Goal: Communication & Community: Answer question/provide support

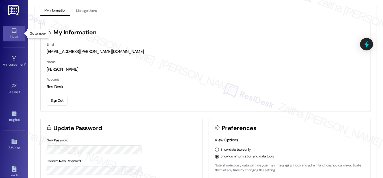
click at [14, 38] on div "Inbox" at bounding box center [14, 37] width 28 height 6
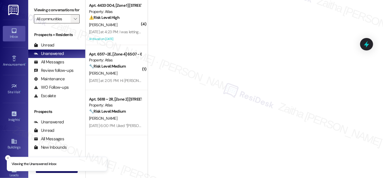
click at [76, 23] on span "" at bounding box center [75, 18] width 5 height 9
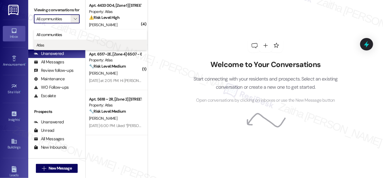
click at [43, 43] on span "Atlas" at bounding box center [40, 45] width 8 height 6
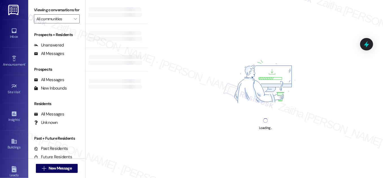
type input "Atlas"
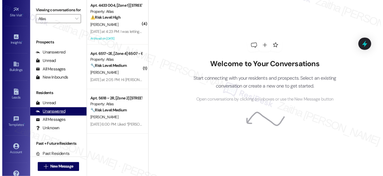
scroll to position [74, 0]
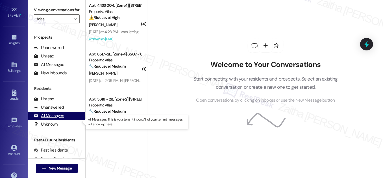
click at [54, 119] on div "All Messages" at bounding box center [49, 116] width 30 height 6
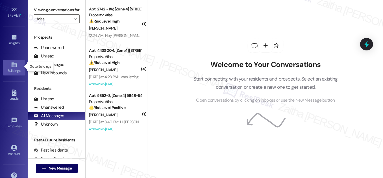
click at [15, 67] on icon at bounding box center [14, 65] width 6 height 6
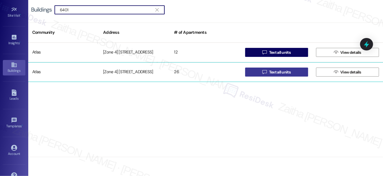
type input "6401"
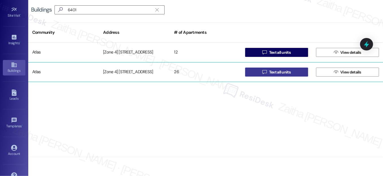
click at [284, 71] on span "Text all units" at bounding box center [279, 72] width 21 height 6
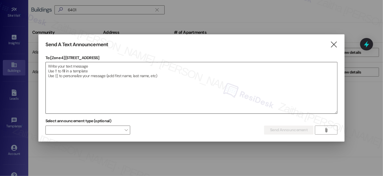
click at [115, 66] on textarea at bounding box center [191, 87] width 291 height 51
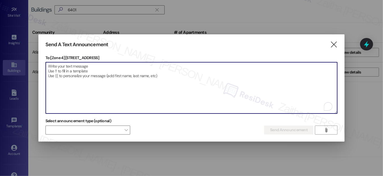
paste textarea "Hello {{first_name}}, Just a heads-up! Our routine pest control service will ta…"
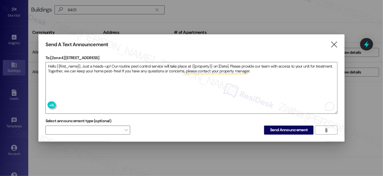
drag, startPoint x: 67, startPoint y: 55, endPoint x: 104, endPoint y: 56, distance: 36.7
click at [104, 56] on p "To: [Zone 4] 6401-05 S Kedzie Ave" at bounding box center [191, 58] width 292 height 6
copy p "6401-05 S Kedzie Ave"
click at [200, 65] on textarea "Hello {{first_name}}, Just a heads-up! Our routine pest control service will ta…" at bounding box center [191, 87] width 291 height 51
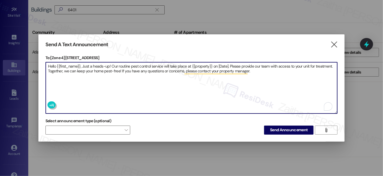
click at [200, 65] on textarea "Hello {{first_name}}, Just a heads-up! Our routine pest control service will ta…" at bounding box center [191, 87] width 291 height 51
paste textarea "6401-05 S Kedzie Ave"
click at [237, 62] on textarea "Hello {{first_name}}, Just a heads-up! Our routine pest control service will ta…" at bounding box center [191, 87] width 291 height 51
type textarea "Hello {{first_name}}, Just a heads-up! Our routine pest control service will ta…"
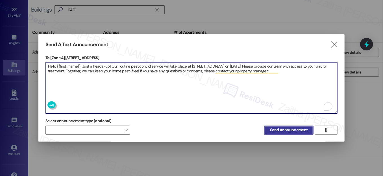
click at [293, 130] on span "Send Announcement" at bounding box center [289, 130] width 38 height 6
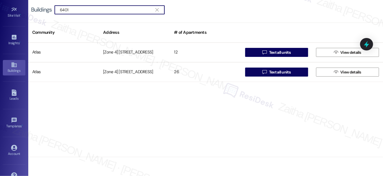
drag, startPoint x: 72, startPoint y: 11, endPoint x: 37, endPoint y: 11, distance: 35.3
click at [37, 11] on div "Buildings  6401 " at bounding box center [100, 9] width 139 height 9
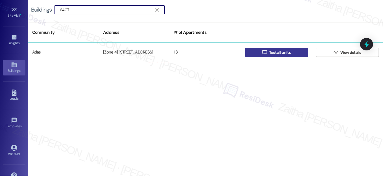
type input "6407"
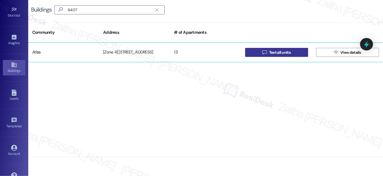
click at [273, 56] on span " Text all units" at bounding box center [276, 52] width 30 height 8
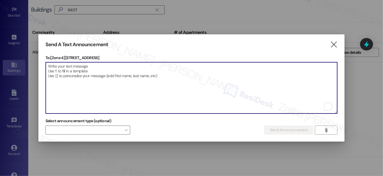
click at [122, 67] on textarea "To enrich screen reader interactions, please activate Accessibility in Grammarl…" at bounding box center [191, 87] width 291 height 51
paste textarea "Hello {{first_name}}, Just a heads-up! Our routine pest control service will ta…"
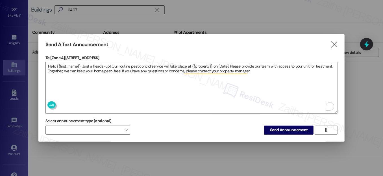
drag, startPoint x: 65, startPoint y: 54, endPoint x: 104, endPoint y: 55, distance: 38.7
click at [104, 55] on p "To: [Zone 4] 6407-09 S Kedzie Ave" at bounding box center [191, 58] width 292 height 6
copy p "6407-09 S Kedzie Ave"
click at [204, 65] on textarea "Hello {{first_name}}, Just a heads-up! Our routine pest control service will ta…" at bounding box center [191, 87] width 291 height 51
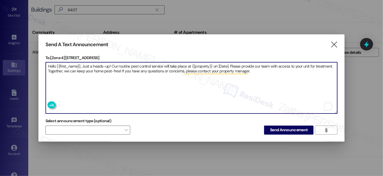
click at [204, 65] on textarea "Hello {{first_name}}, Just a heads-up! Our routine pest control service will ta…" at bounding box center [191, 87] width 291 height 51
paste textarea "6407-09 S Kedzie Ave"
click at [236, 63] on textarea "Hello {{first_name}}, Just a heads-up! Our routine pest control service will ta…" at bounding box center [191, 87] width 291 height 51
click at [238, 62] on textarea "Hello {{first_name}}, Just a heads-up! Our routine pest control service will ta…" at bounding box center [191, 87] width 291 height 51
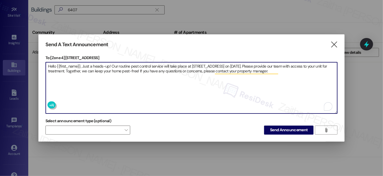
type textarea "Hello {{first_name}}, Just a heads-up! Our routine pest control service will ta…"
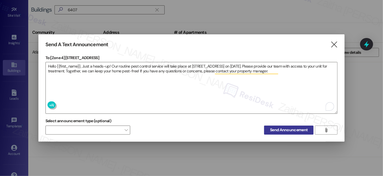
click at [286, 126] on button "Send Announcement" at bounding box center [288, 130] width 49 height 9
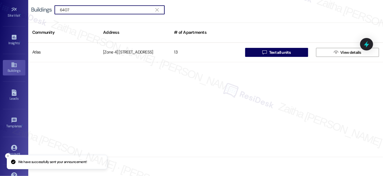
drag, startPoint x: 85, startPoint y: 7, endPoint x: -12, endPoint y: 6, distance: 97.1
click at [0, 6] on html "We have successfully sent your announcement! Inbox Go to Inbox Announcement • S…" at bounding box center [191, 88] width 383 height 176
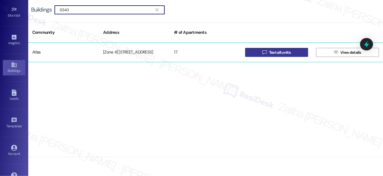
type input "6343"
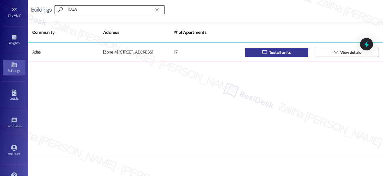
click at [282, 53] on span "Text all units" at bounding box center [279, 53] width 21 height 6
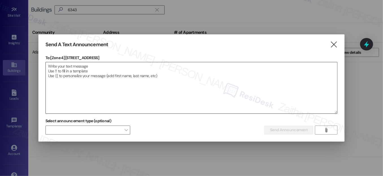
click at [89, 67] on textarea at bounding box center [191, 87] width 291 height 51
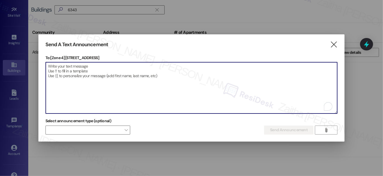
paste textarea "Hello {{first_name}}, Just a heads-up! Our routine pest control service will ta…"
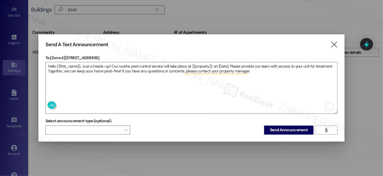
drag, startPoint x: 65, startPoint y: 55, endPoint x: 109, endPoint y: 55, distance: 43.5
click at [109, 55] on p "To: [Zone 4] 6343-47 S Kedzie Ave" at bounding box center [191, 58] width 292 height 6
copy p "6343-47 S Kedzie Ave"
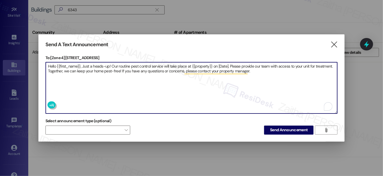
click at [199, 65] on textarea "Hello {{first_name}}, Just a heads-up! Our routine pest control service will ta…" at bounding box center [191, 87] width 291 height 51
paste textarea "6343-47 S Kedzie Ave"
click at [236, 64] on textarea "Hello {{first_name}}, Just a heads-up! Our routine pest control service will ta…" at bounding box center [191, 87] width 291 height 51
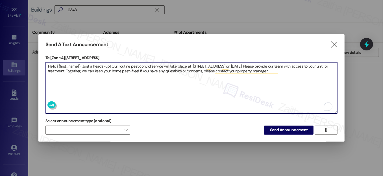
type textarea "Hello {{first_name}}, Just a heads-up! Our routine pest control service will ta…"
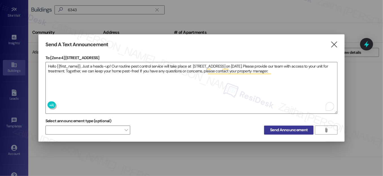
click at [290, 126] on button "Send Announcement" at bounding box center [288, 130] width 49 height 9
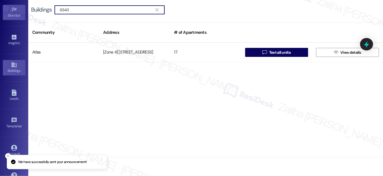
drag, startPoint x: 85, startPoint y: 10, endPoint x: 2, endPoint y: 11, distance: 82.4
click at [2, 11] on div "Inbox Go to Inbox Announcement • Send A Text Announcement Site Visit • Go to Si…" at bounding box center [191, 88] width 383 height 176
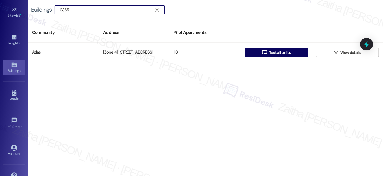
drag, startPoint x: 74, startPoint y: 11, endPoint x: 45, endPoint y: 9, distance: 29.7
click at [45, 9] on div "Buildings  6355 " at bounding box center [100, 9] width 139 height 9
type input "7732"
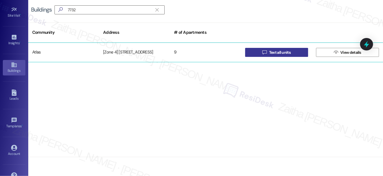
click at [282, 55] on span "Text all units" at bounding box center [279, 53] width 21 height 6
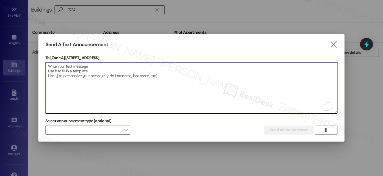
click at [93, 68] on textarea "To enrich screen reader interactions, please activate Accessibility in Grammarl…" at bounding box center [191, 87] width 291 height 51
paste textarea "Hello {{first_name}}, Just a heads-up! Our routine pest control service will ta…"
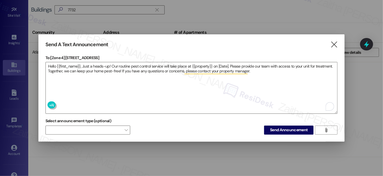
drag, startPoint x: 66, startPoint y: 55, endPoint x: 103, endPoint y: 57, distance: 36.7
click at [103, 57] on p "To: [Zone 4] 7732-36 S Kedzie Ave" at bounding box center [191, 58] width 292 height 6
copy p "7732-36 S Kedzie Ave"
click at [201, 64] on textarea "Hello {{first_name}}, Just a heads-up! Our routine pest control service will ta…" at bounding box center [191, 87] width 291 height 51
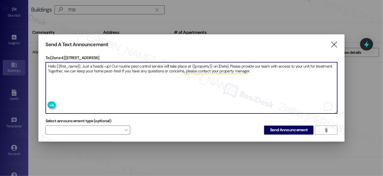
click at [201, 64] on textarea "Hello {{first_name}}, Just a heads-up! Our routine pest control service will ta…" at bounding box center [191, 87] width 291 height 51
paste textarea "7732-36 S Kedzie Ave"
click at [236, 64] on textarea "Hello {{first_name}}, Just a heads-up! Our routine pest control service will ta…" at bounding box center [191, 87] width 291 height 51
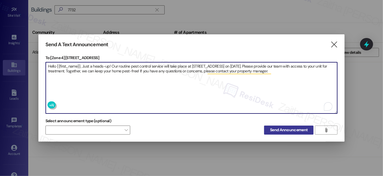
type textarea "Hello {{first_name}}, Just a heads-up! Our routine pest control service will ta…"
click at [286, 128] on span "Send Announcement" at bounding box center [289, 130] width 38 height 6
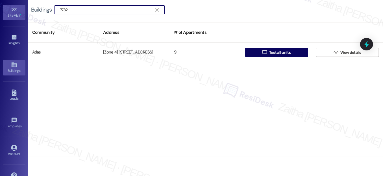
drag, startPoint x: 84, startPoint y: 13, endPoint x: 19, endPoint y: 9, distance: 64.2
click at [19, 9] on div "Inbox Go to Inbox Announcement • Send A Text Announcement Site Visit • Go to Si…" at bounding box center [191, 88] width 383 height 176
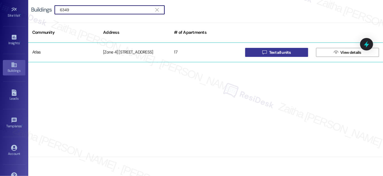
type input "6349"
click at [287, 52] on span "Text all units" at bounding box center [279, 53] width 21 height 6
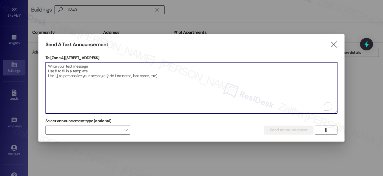
click at [69, 66] on textarea "To enrich screen reader interactions, please activate Accessibility in Grammarl…" at bounding box center [191, 87] width 291 height 51
paste textarea "Hello {{first_name}}, Just a heads-up! Our routine pest control service will ta…"
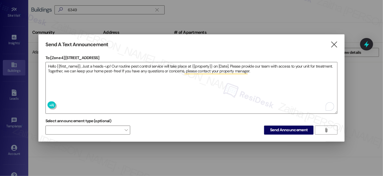
drag, startPoint x: 65, startPoint y: 56, endPoint x: 101, endPoint y: 56, distance: 35.8
click at [101, 56] on p "To: [Zone 4] 6349 S Kedzie Ave" at bounding box center [191, 58] width 292 height 6
copy p "6349 S Kedzie Ave"
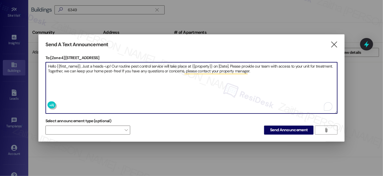
click at [203, 65] on textarea "Hello {{first_name}}, Just a heads-up! Our routine pest control service will ta…" at bounding box center [191, 87] width 291 height 51
paste textarea "6349 S Kedzie Ave"
click at [232, 66] on textarea "Hello {{first_name}}, Just a heads-up! Our routine pest control service will ta…" at bounding box center [191, 87] width 291 height 51
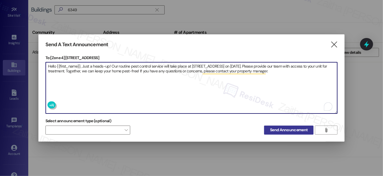
type textarea "Hello {{first_name}}, Just a heads-up! Our routine pest control service will ta…"
click at [290, 132] on button "Send Announcement" at bounding box center [288, 130] width 49 height 9
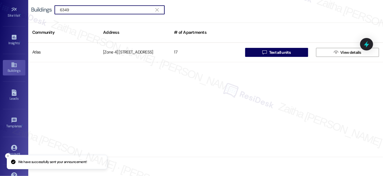
drag, startPoint x: 91, startPoint y: 7, endPoint x: -12, endPoint y: 7, distance: 102.7
click at [0, 7] on html "We have successfully sent your announcement! Inbox Go to Inbox Announcement • S…" at bounding box center [191, 88] width 383 height 176
type input "6314"
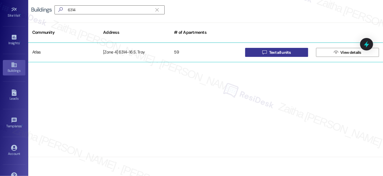
click at [282, 53] on span "Text all units" at bounding box center [279, 53] width 21 height 6
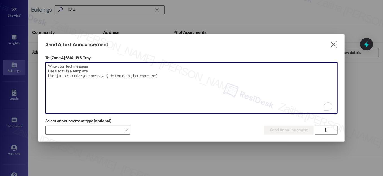
click at [97, 66] on textarea "To enrich screen reader interactions, please activate Accessibility in Grammarl…" at bounding box center [191, 87] width 291 height 51
paste textarea "Hello {{first_name}}, Just a heads-up! Our routine pest control service will ta…"
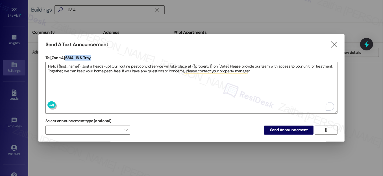
drag, startPoint x: 65, startPoint y: 58, endPoint x: 95, endPoint y: 58, distance: 30.2
click at [95, 58] on p "To: [Zone 4] 6314-16 S. Troy" at bounding box center [191, 58] width 292 height 6
copy p "6314-16 S. Troy"
click at [202, 64] on textarea "Hello {{first_name}}, Just a heads-up! Our routine pest control service will ta…" at bounding box center [191, 87] width 291 height 51
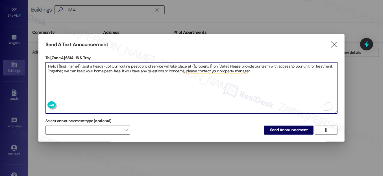
click at [202, 64] on textarea "Hello {{first_name}}, Just a heads-up! Our routine pest control service will ta…" at bounding box center [191, 87] width 291 height 51
paste textarea "6314-16 S. Troy"
click at [227, 64] on textarea "Hello {{first_name}}, Just a heads-up! Our routine pest control service will ta…" at bounding box center [191, 87] width 291 height 51
paste textarea "6314-16 S. Troy"
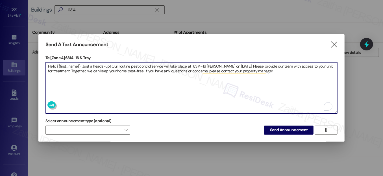
type textarea "Hello {{first_name}}, Just a heads-up! Our routine pest control service will ta…"
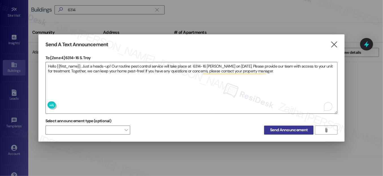
click at [292, 132] on button "Send Announcement" at bounding box center [288, 130] width 49 height 9
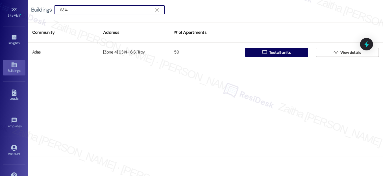
drag, startPoint x: 79, startPoint y: 9, endPoint x: 48, endPoint y: 9, distance: 30.5
click at [48, 9] on div "Buildings  6314 " at bounding box center [100, 9] width 139 height 9
type input "6320"
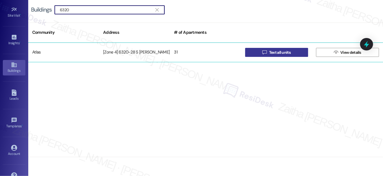
click at [278, 52] on span "Text all units" at bounding box center [279, 53] width 21 height 6
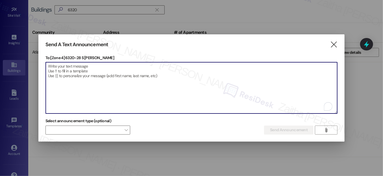
click at [120, 63] on textarea "To enrich screen reader interactions, please activate Accessibility in Grammarl…" at bounding box center [191, 87] width 291 height 51
click at [120, 66] on textarea "To enrich screen reader interactions, please activate Accessibility in Grammarl…" at bounding box center [191, 87] width 291 height 51
paste textarea "Hello {{first_name}}, Just a heads-up! Our routine pest control service will ta…"
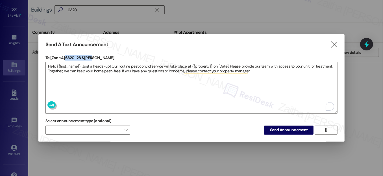
drag, startPoint x: 66, startPoint y: 56, endPoint x: 92, endPoint y: 53, distance: 25.9
click at [92, 53] on div "Send A Text Announcement  To: [Zone 4] 6320-28 S Troy  Drop image file here H…" at bounding box center [191, 88] width 306 height 108
copy p "6320-28 S Troy"
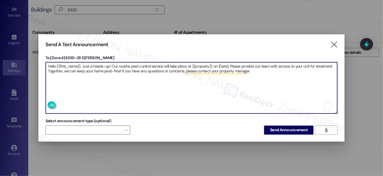
click at [202, 66] on textarea "Hello {{first_name}}, Just a heads-up! Our routine pest control service will ta…" at bounding box center [191, 87] width 291 height 51
type textarea "Hello {{first_name}}, Just a heads-up! Our routine pest control service will ta…"
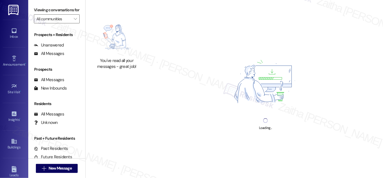
type input "Atlas"
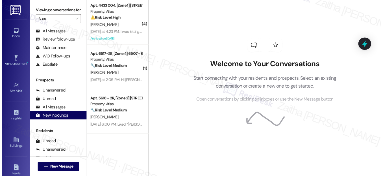
scroll to position [74, 0]
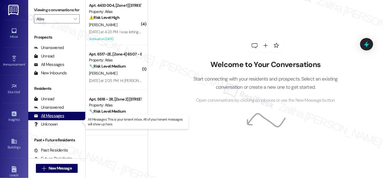
click at [56, 119] on div "All Messages" at bounding box center [49, 116] width 30 height 6
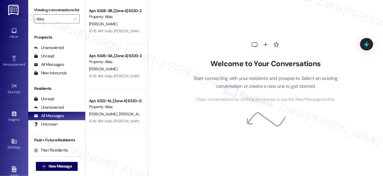
scroll to position [0, 0]
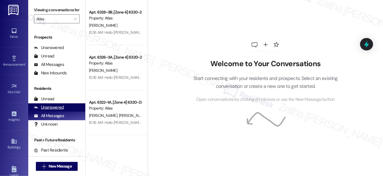
click at [47, 111] on div "Unanswered" at bounding box center [49, 108] width 30 height 6
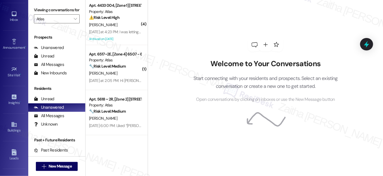
scroll to position [25, 0]
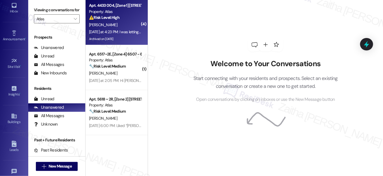
click at [124, 21] on div "[PERSON_NAME]" at bounding box center [114, 24] width 53 height 7
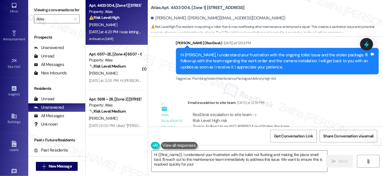
scroll to position [12052, 0]
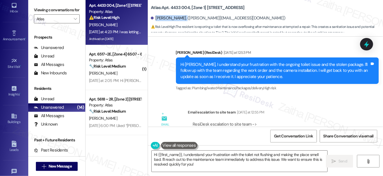
drag, startPoint x: 155, startPoint y: 17, endPoint x: 181, endPoint y: 17, distance: 26.2
click at [181, 17] on div "Pernita Sanders. (pernita.pss@gmail.com)" at bounding box center [218, 18] width 134 height 6
copy div "Pernita Sanders"
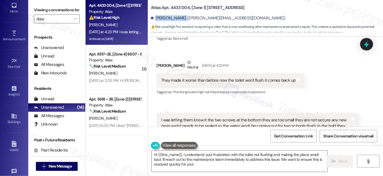
scroll to position [12308, 0]
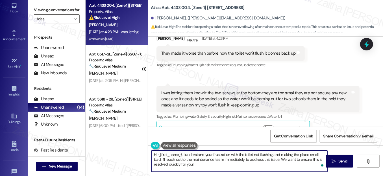
drag, startPoint x: 165, startPoint y: 160, endPoint x: 195, endPoint y: 163, distance: 30.7
click at [195, 163] on textarea "Hi {{first_name}}, I understand your frustration with the toilet not flushing a…" at bounding box center [240, 161] width 176 height 21
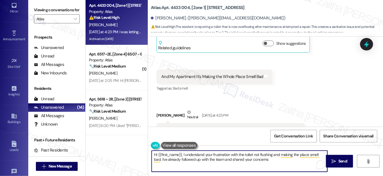
scroll to position [12257, 0]
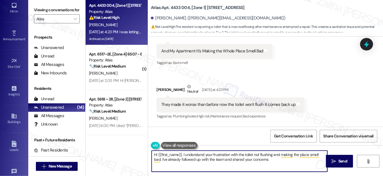
click at [199, 159] on textarea "Hi {{first_name}}, I understand your frustration with the toilet not flushing a…" at bounding box center [240, 161] width 176 height 21
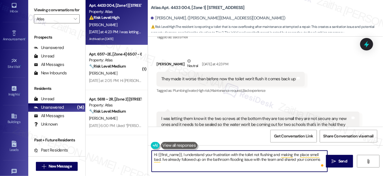
scroll to position [12308, 0]
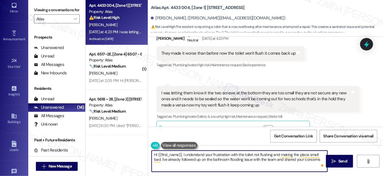
click at [321, 158] on textarea "Hi {{first_name}}, I understand your frustration with the toilet not flushing a…" at bounding box center [240, 161] width 176 height 21
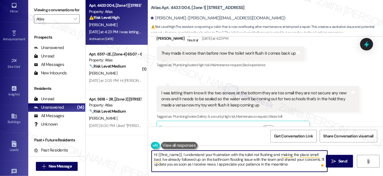
click at [233, 160] on textarea "Hi {{first_name}}, I understand your frustration with the toilet not flushing a…" at bounding box center [240, 161] width 176 height 21
drag, startPoint x: 214, startPoint y: 165, endPoint x: 288, endPoint y: 172, distance: 73.4
click at [288, 172] on div "Hi {{first_name}}, I understand your frustration with the toilet not flushing a…" at bounding box center [265, 167] width 235 height 42
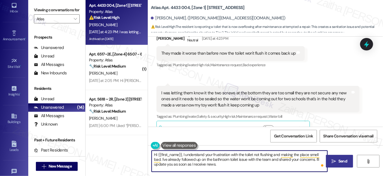
type textarea "Hi {{first_name}}, I understand your frustration with the toilet not flushing a…"
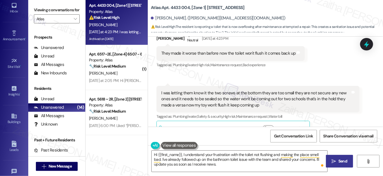
click at [339, 159] on span "Send" at bounding box center [342, 162] width 9 height 6
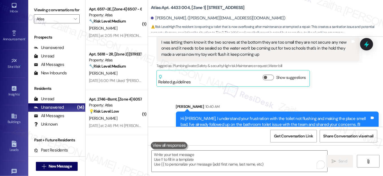
scroll to position [12360, 0]
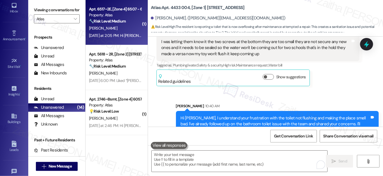
click at [126, 30] on div "P. Wyatt" at bounding box center [114, 28] width 53 height 7
type textarea "Fetching suggested responses. Please feel free to read through the conversation…"
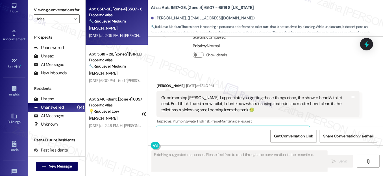
scroll to position [6237, 0]
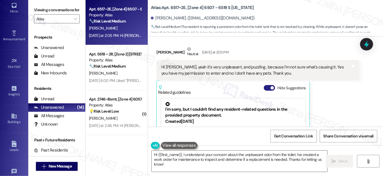
click at [267, 85] on button "Hide Suggestions" at bounding box center [269, 88] width 11 height 6
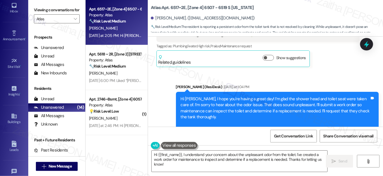
scroll to position [6166, 0]
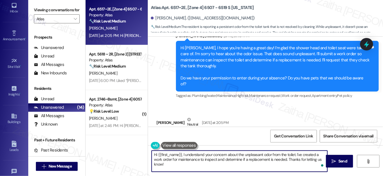
drag, startPoint x: 182, startPoint y: 154, endPoint x: 294, endPoint y: 154, distance: 112.3
click at [294, 154] on textarea "Hi {{first_name}}, I understand your concern about the unpleasant odor from the…" at bounding box center [240, 161] width 176 height 21
drag, startPoint x: 216, startPoint y: 158, endPoint x: 271, endPoint y: 161, distance: 54.8
click at [271, 161] on textarea "Hi {{first_name}}, thanks for confirming. I've created a work order for mainten…" at bounding box center [240, 161] width 176 height 21
drag, startPoint x: 277, startPoint y: 161, endPoint x: 309, endPoint y: 162, distance: 32.2
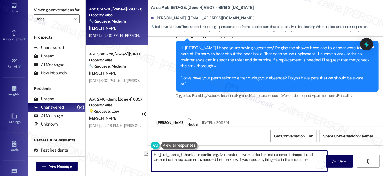
click at [309, 162] on textarea "Hi {{first_name}}, thanks for confirming. I've created a work order for mainten…" at bounding box center [240, 161] width 176 height 21
type textarea "Hi {{first_name}}, thanks for confirming. I've created a work order for mainten…"
drag, startPoint x: 341, startPoint y: 159, endPoint x: 321, endPoint y: 145, distance: 24.9
click at [342, 159] on span "Send" at bounding box center [342, 162] width 9 height 6
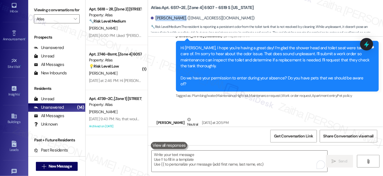
drag, startPoint x: 154, startPoint y: 18, endPoint x: 178, endPoint y: 14, distance: 24.8
click at [178, 14] on div "Patricia Wyatt. (herbsgirl03@gmail.com)" at bounding box center [267, 18] width 232 height 11
copy div "Patricia Wyatt"
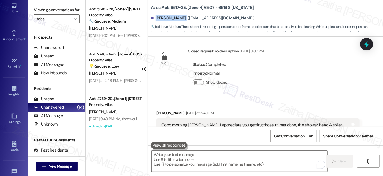
scroll to position [6012, 0]
drag, startPoint x: 257, startPoint y: 92, endPoint x: 209, endPoint y: 97, distance: 48.2
click at [209, 123] on div "Good morning Sarah, I appreciate you getting those things done, the shower head…" at bounding box center [255, 132] width 189 height 18
copy div "no matter how I clean it, the toilet has a sickening smell coming from the tank."
click at [289, 98] on div "Received via SMS Patricia Wyatt Yesterday at 12:40 PM Good morning Sarah, I app…" at bounding box center [265, 136] width 235 height 76
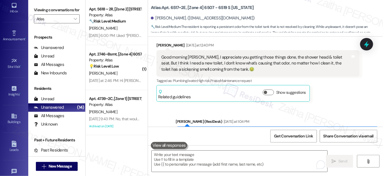
scroll to position [6192, 0]
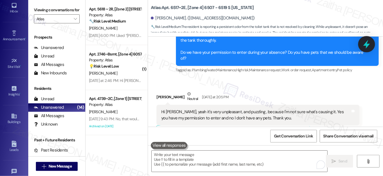
click at [364, 46] on icon at bounding box center [366, 45] width 10 height 10
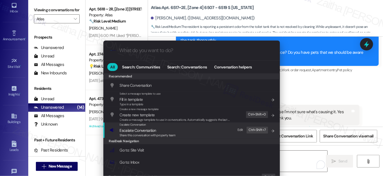
click at [131, 130] on span "Escalate Conversation" at bounding box center [138, 130] width 36 height 5
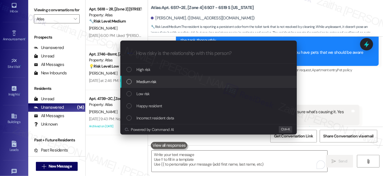
click at [147, 84] on span "Medium risk" at bounding box center [147, 82] width 20 height 6
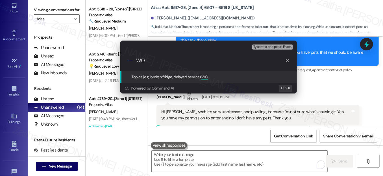
paste input "#165698"
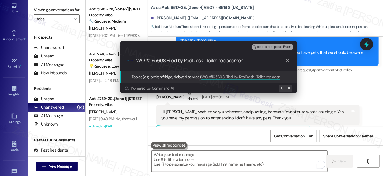
type input "WO #165698 Filed by ResiDesk -Toilet replacement"
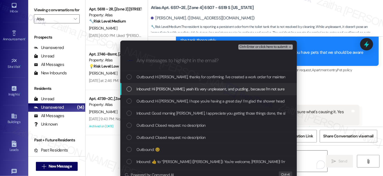
click at [126, 92] on div "Inbound: Hi Sarah, yeah it's very unpleasant, and puzzling , because I'm not su…" at bounding box center [208, 89] width 165 height 6
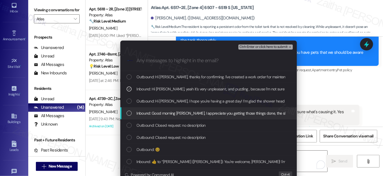
click at [126, 116] on div "Inbound: Good morning Sarah, I appreciate you getting those things done, the sh…" at bounding box center [208, 113] width 165 height 6
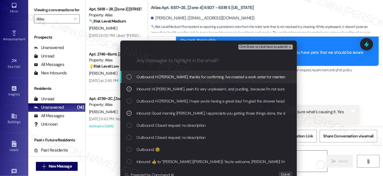
click at [261, 46] on span "Ctrl+Enter or click here to submit" at bounding box center [263, 47] width 48 height 4
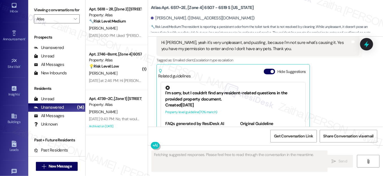
scroll to position [6245, 0]
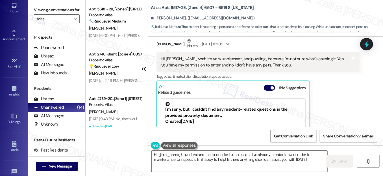
type textarea "Hi {{first_name}}, I understand the toilet odor is unpleasant. I've already cre…"
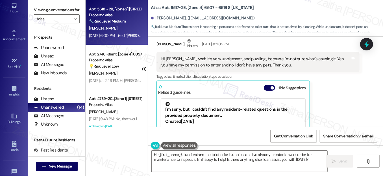
click at [131, 24] on div "🔧 Risk Level: Medium The resident is clarifying pest control visit scheduling. …" at bounding box center [115, 21] width 52 height 6
type textarea "Fetching suggested responses. Please feel free to read through the conversation…"
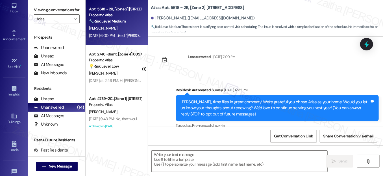
scroll to position [2539, 0]
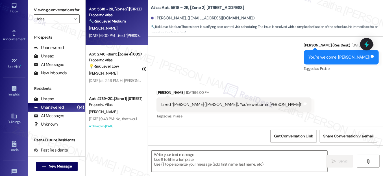
type textarea "Fetching suggested responses. Please feel free to read through the conversation…"
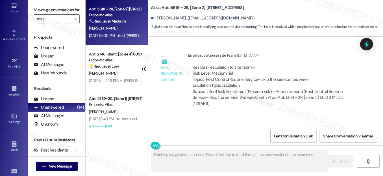
scroll to position [2488, 0]
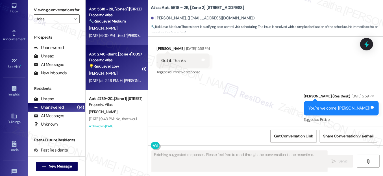
click at [129, 66] on div "💡 Risk Level: Low The resident is asking about pest control and the rent for an…" at bounding box center [115, 66] width 52 height 6
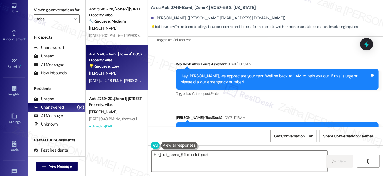
scroll to position [11494, 0]
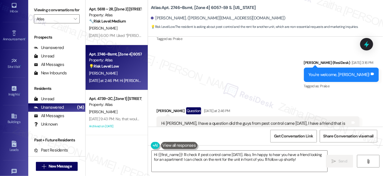
click at [266, 150] on button "Hide Suggestions" at bounding box center [269, 153] width 11 height 6
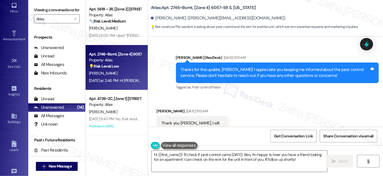
scroll to position [11423, 0]
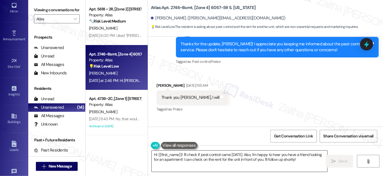
click at [298, 160] on textarea "Hi {{first_name}}! I'll check if pest control came on Saturday. Also, I'm happy…" at bounding box center [240, 161] width 176 height 21
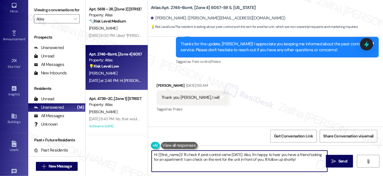
click at [298, 160] on textarea "Hi {{first_name}}! I'll check if pest control came on Saturday. Also, I'm happy…" at bounding box center [240, 161] width 176 height 21
type textarea "Hi {{first_name}}! I'll check if pest control came on Saturday. Also, I'm happy…"
click at [339, 159] on span "Send" at bounding box center [342, 162] width 9 height 6
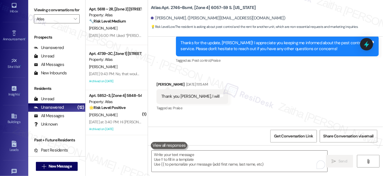
scroll to position [11417, 0]
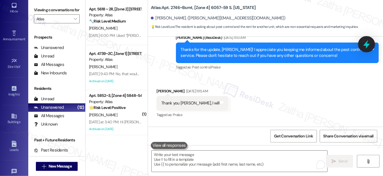
click at [367, 44] on icon at bounding box center [366, 44] width 7 height 9
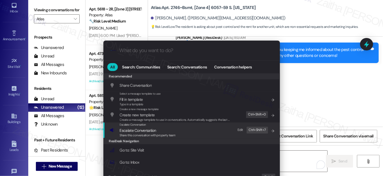
click at [135, 130] on span "Escalate Conversation" at bounding box center [138, 130] width 36 height 5
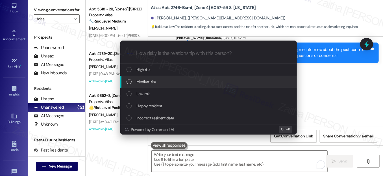
click at [148, 85] on span "Medium risk" at bounding box center [147, 82] width 20 height 6
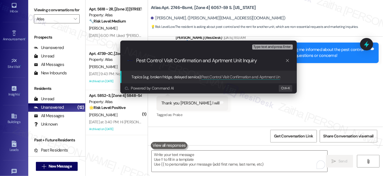
click at [219, 61] on input "Pest Control Visit Confirmation and Aprtment Unit Inquiry" at bounding box center [210, 61] width 149 height 6
type input "Pest Control Visit Confirmation and Apartment Unit Inquiry"
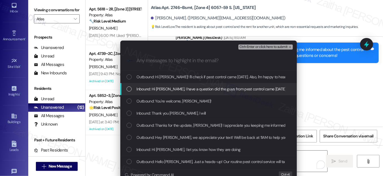
click at [126, 88] on div "List of options" at bounding box center [128, 89] width 5 height 5
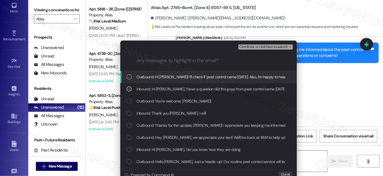
click at [254, 45] on span "Ctrl+Enter or click here to submit" at bounding box center [263, 47] width 48 height 4
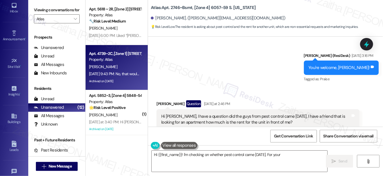
scroll to position [11519, 0]
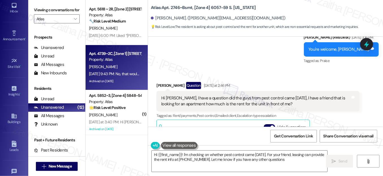
type textarea "Hi {{first_name}}! I'm checking on whether pest control came on Saturday. For y…"
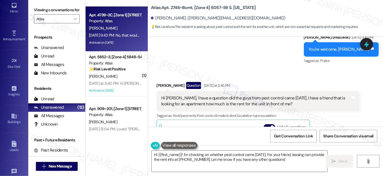
scroll to position [77, 0]
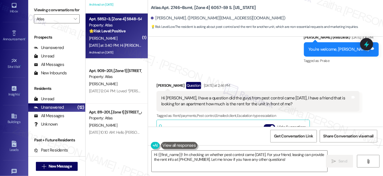
click at [124, 40] on div "M. Becerra" at bounding box center [114, 38] width 53 height 7
type textarea "Fetching suggested responses. Please feel free to read through the conversation…"
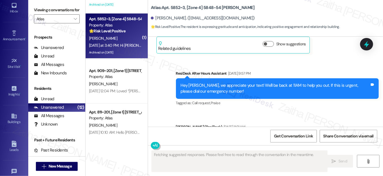
scroll to position [5180, 0]
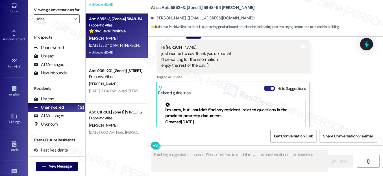
click at [266, 86] on button "Hide Suggestions" at bounding box center [269, 89] width 11 height 6
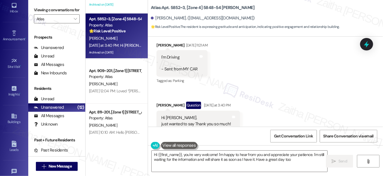
type textarea "Hi {{first_name}}, you're very welcome! I'm happy to hear from you and apprecia…"
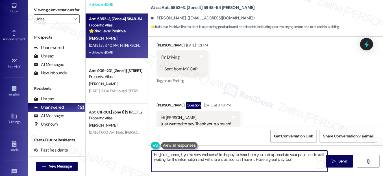
drag, startPoint x: 216, startPoint y: 154, endPoint x: 244, endPoint y: 159, distance: 29.2
click at [244, 159] on textarea "Hi {{first_name}}, you're very welcome! I'm happy to hear from you and apprecia…" at bounding box center [240, 161] width 176 height 21
click at [228, 158] on textarea "Hi {{first_name}}, you're very welcome! I'm happy to hear from you and apprecia…" at bounding box center [240, 161] width 176 height 21
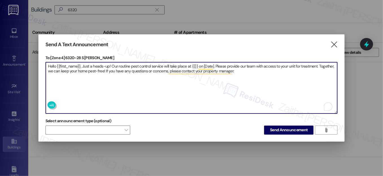
scroll to position [77, 0]
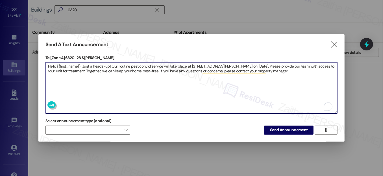
click at [226, 64] on textarea "Hello {{first_name}}, Just a heads-up! Our routine pest control service will ta…" at bounding box center [191, 87] width 291 height 51
type textarea "Hello {{first_name}}, Just a heads-up! Our routine pest control service will ta…"
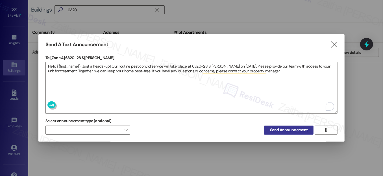
click at [284, 130] on span "Send Announcement" at bounding box center [289, 130] width 38 height 6
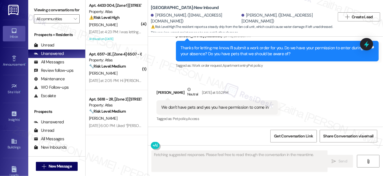
scroll to position [587, 0]
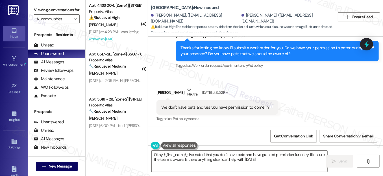
type textarea "Okay {{first_name}}, I've noted that you don't have pets and have granted permi…"
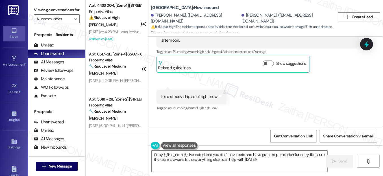
scroll to position [459, 0]
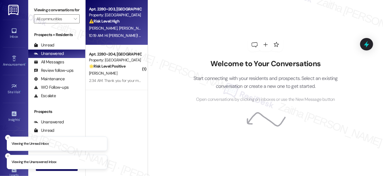
click at [124, 28] on div "B. Rendon I. Orellana" at bounding box center [114, 28] width 53 height 7
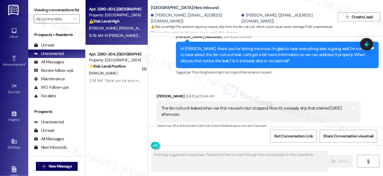
scroll to position [462, 0]
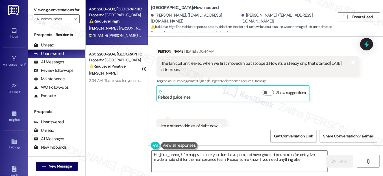
type textarea "Hi {{first_name}}, I'm happy to hear you don't have pets and have granted permi…"
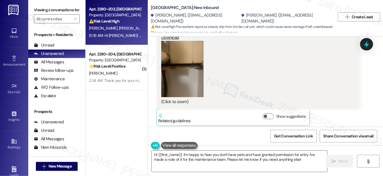
scroll to position [333, 0]
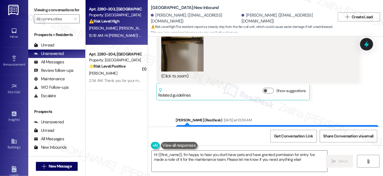
click at [172, 58] on button "Zoom image" at bounding box center [182, 43] width 42 height 56
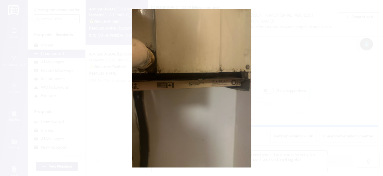
click at [310, 67] on button "Unzoom image" at bounding box center [191, 88] width 383 height 176
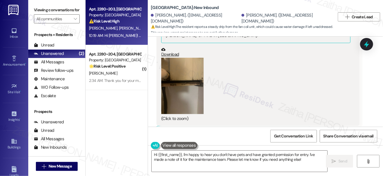
scroll to position [282, 0]
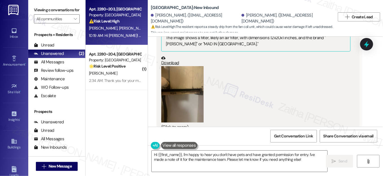
click at [188, 91] on button "Zoom image" at bounding box center [182, 94] width 42 height 56
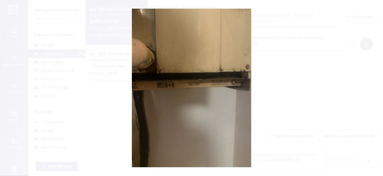
click at [288, 59] on button "Unzoom image" at bounding box center [191, 88] width 383 height 176
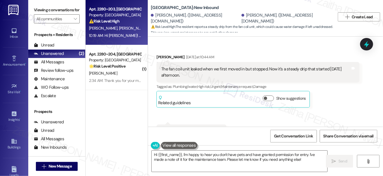
scroll to position [487, 0]
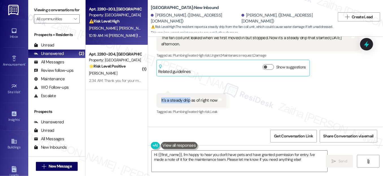
drag, startPoint x: 160, startPoint y: 99, endPoint x: 189, endPoint y: 100, distance: 28.5
click at [189, 100] on div "It's a steady drip as of right now" at bounding box center [189, 101] width 56 height 6
copy div "It's a steady drip"
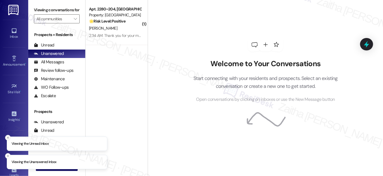
click at [7, 138] on icon "Close toast" at bounding box center [7, 137] width 3 height 3
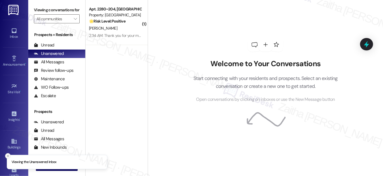
click at [6, 154] on button "Close toast" at bounding box center [8, 156] width 6 height 6
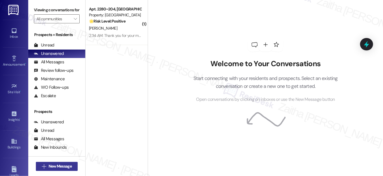
click at [49, 165] on span "New Message" at bounding box center [60, 167] width 23 height 6
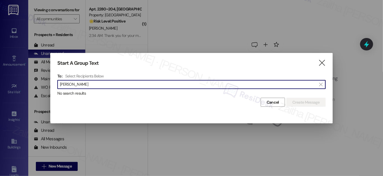
type input "Wesley Brackett"
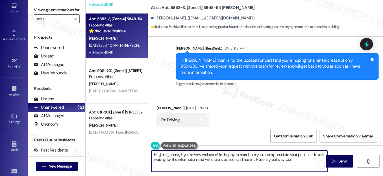
scroll to position [5109, 0]
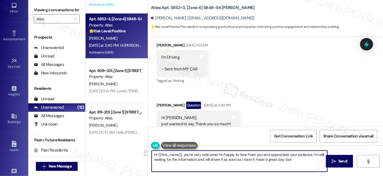
drag, startPoint x: 217, startPoint y: 155, endPoint x: 311, endPoint y: 152, distance: 93.7
click at [311, 152] on textarea "Hi {{first_name}}, you're very welcome! I'm happy to hear from you and apprecia…" at bounding box center [240, 161] width 176 height 21
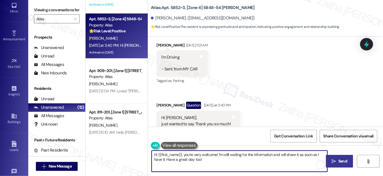
type textarea "Hi {{first_name}}, you're very welcome! I'm still waiting for the information a…"
click at [341, 160] on span "Send" at bounding box center [342, 162] width 9 height 6
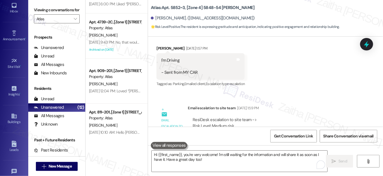
scroll to position [4776, 0]
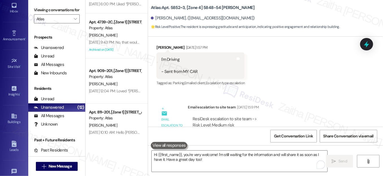
drag, startPoint x: 205, startPoint y: 97, endPoint x: 310, endPoint y: 97, distance: 105.5
click at [310, 116] on div "ResiDesk escalation to site team -> Risk Level: Medium risk Topics: Rent Renewa…" at bounding box center [273, 128] width 162 height 24
copy div "Rent Renewal Concern – Request for Rate Review"
click at [335, 112] on div "ResiDesk escalation to site team -> Risk Level: Medium risk Topics: Rent Renewa…" at bounding box center [273, 137] width 171 height 51
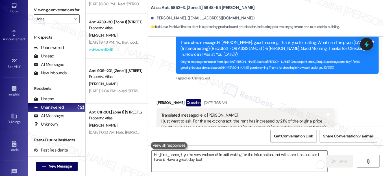
scroll to position [4417, 0]
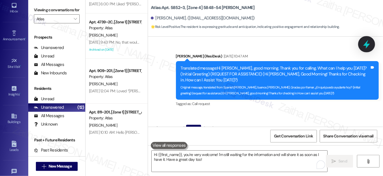
click at [368, 40] on icon at bounding box center [366, 45] width 10 height 10
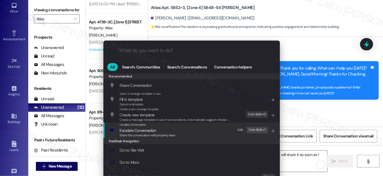
click at [139, 131] on span "Escalate Conversation" at bounding box center [138, 130] width 36 height 5
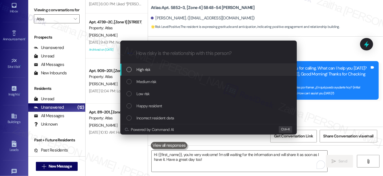
click at [150, 69] on div "High risk" at bounding box center [208, 70] width 165 height 6
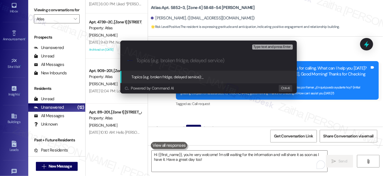
paste input "Rent Renewal Concern – Request for Rate Review"
type input "Rent Renewal Concern – Request for Rate Review"
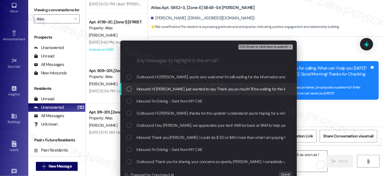
click at [127, 87] on div "List of options" at bounding box center [128, 89] width 5 height 5
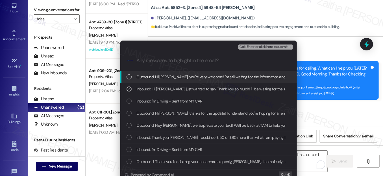
click at [275, 45] on span "Ctrl+Enter or click here to submit" at bounding box center [263, 47] width 48 height 4
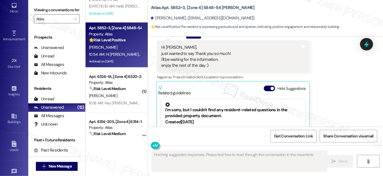
scroll to position [205, 0]
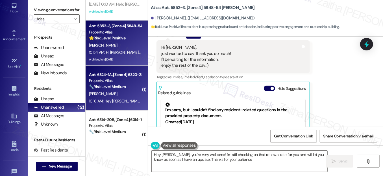
type textarea "Hey Maria, you're very welcome! I'm still checking on that renewal rate for you…"
click at [117, 93] on div "W. Merrick" at bounding box center [114, 94] width 53 height 7
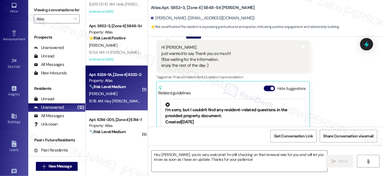
type textarea "Fetching suggested responses. Please feel free to read through the conversation…"
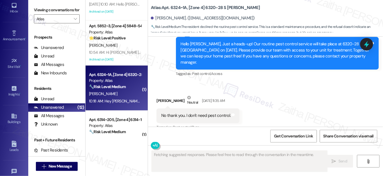
scroll to position [2785, 0]
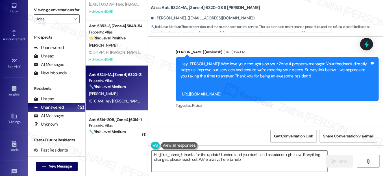
type textarea "Hi {{first_name}}, thanks for the update! I understand you don't need assistanc…"
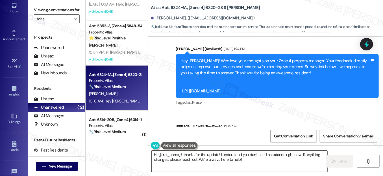
click at [252, 158] on textarea "Hi {{first_name}}, thanks for the update! I understand you don't need assistanc…" at bounding box center [240, 161] width 176 height 21
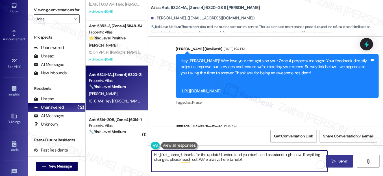
click at [338, 160] on span "Send" at bounding box center [342, 162] width 9 height 6
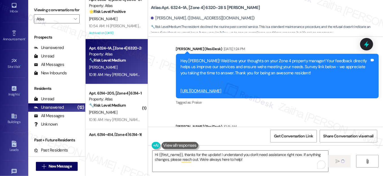
scroll to position [256, 0]
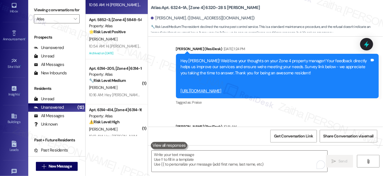
click at [128, 85] on div "[PERSON_NAME]" at bounding box center [114, 87] width 53 height 7
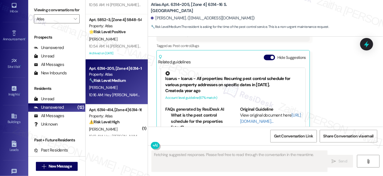
scroll to position [310, 0]
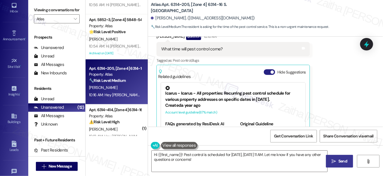
click at [264, 69] on button "Hide Suggestions" at bounding box center [269, 72] width 11 height 6
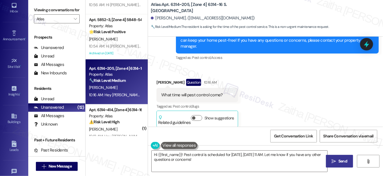
scroll to position [258, 0]
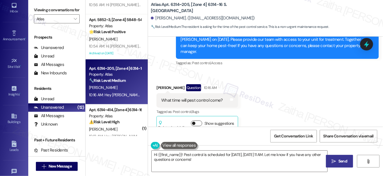
click at [199, 121] on button "Show suggestions" at bounding box center [196, 124] width 11 height 6
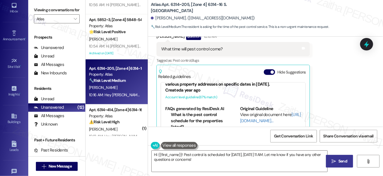
scroll to position [0, 0]
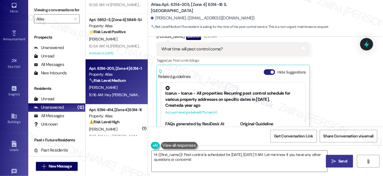
click at [264, 69] on button "Hide Suggestions" at bounding box center [269, 72] width 11 height 6
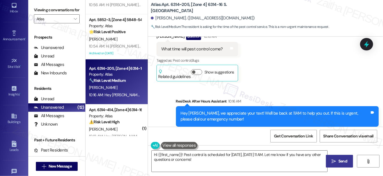
scroll to position [284, 0]
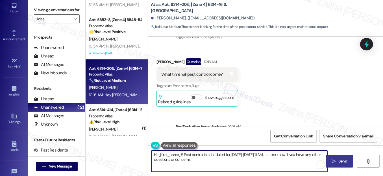
drag, startPoint x: 183, startPoint y: 155, endPoint x: 209, endPoint y: 162, distance: 26.9
click at [209, 162] on textarea "Hi {{first_name}}! Pest control is scheduled for today, August 13th, at 11 AM. …" at bounding box center [240, 161] width 176 height 21
click at [214, 161] on textarea "Hi {{first_name}}! Pest control is scheduled for today, August 13th, at 11 AM. …" at bounding box center [240, 161] width 176 height 21
drag, startPoint x: 207, startPoint y: 155, endPoint x: 210, endPoint y: 159, distance: 5.4
click at [210, 159] on textarea "Hi {{first_name}}! Pest control is scheduled for today, August 13th, at 11 AM. …" at bounding box center [240, 161] width 176 height 21
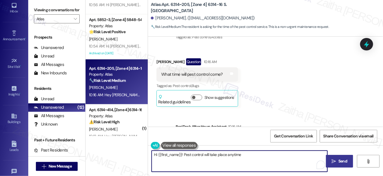
click at [254, 156] on textarea "Hi {{first_name}}! Pest control will take place anytime" at bounding box center [240, 161] width 176 height 21
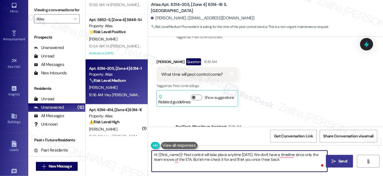
type textarea "Hi {{first_name}}! Pest control will take place anytime today. We don't have a …"
drag, startPoint x: 152, startPoint y: 155, endPoint x: 293, endPoint y: 162, distance: 141.5
click at [293, 162] on textarea "Hi {{first_name}}! Pest control will take place anytime today. We don't have a …" at bounding box center [240, 161] width 176 height 21
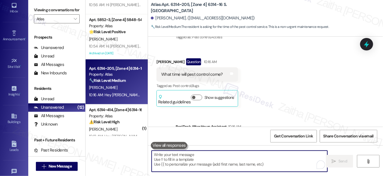
click at [189, 158] on textarea "To enrich screen reader interactions, please activate Accessibility in Grammarl…" at bounding box center [240, 161] width 176 height 21
paste textarea "Hi {{first_name}}! Just a heads-up — pest control will be coming by sometime to…"
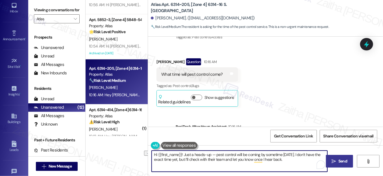
drag, startPoint x: 183, startPoint y: 156, endPoint x: 210, endPoint y: 153, distance: 26.7
click at [210, 153] on textarea "Hi {{first_name}}! Just a heads-up — pest control will be coming by sometime to…" at bounding box center [240, 161] width 176 height 21
click at [180, 153] on textarea "Hi {{first_name}}! Pest control will be coming by sometime today. I don’t have …" at bounding box center [240, 161] width 176 height 21
click at [200, 159] on textarea "Hi {{first_name}}, thanks for asking! Pest control will be coming by sometime t…" at bounding box center [240, 161] width 176 height 21
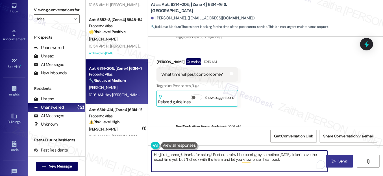
type textarea "Hi {{first_name}}, thanks for asking! Pest control will be coming by sometime t…"
drag, startPoint x: 334, startPoint y: 158, endPoint x: 325, endPoint y: 153, distance: 10.6
click at [334, 159] on span " Send" at bounding box center [339, 162] width 18 height 6
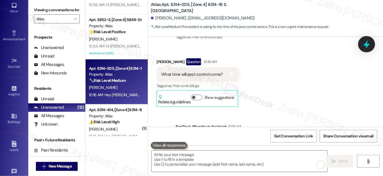
click at [367, 45] on icon at bounding box center [366, 44] width 7 height 9
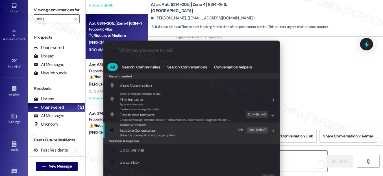
click at [164, 129] on span "Escalate Conversation" at bounding box center [148, 131] width 56 height 6
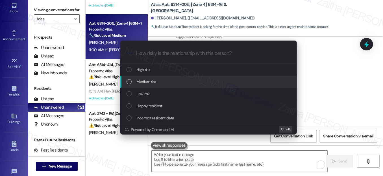
click at [159, 82] on div "Medium risk" at bounding box center [208, 82] width 165 height 6
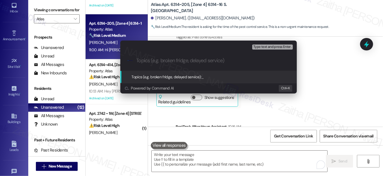
paste input "Pest Control Routine Service-"
type input "Pest Control Routine Service- ETA"
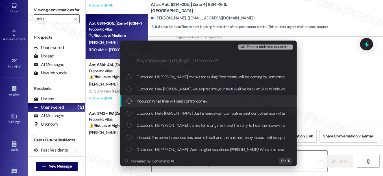
click at [131, 105] on div "Inbound: What time will pest control come?" at bounding box center [208, 101] width 176 height 12
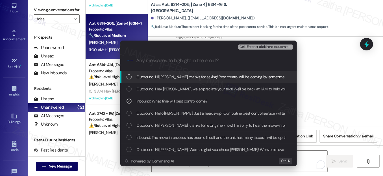
click at [259, 45] on span "Ctrl+Enter or click here to submit" at bounding box center [263, 47] width 48 height 4
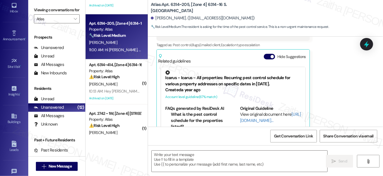
scroll to position [333, 0]
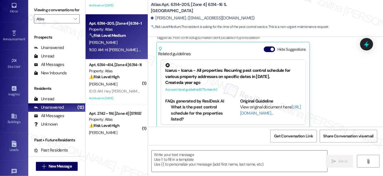
type textarea "Fetching suggested responses. Please feel free to read through the conversation…"
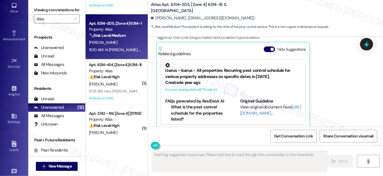
click at [120, 80] on div "⚠️ Risk Level: High The resident is denying access to their unit for pest contr…" at bounding box center [115, 77] width 52 height 6
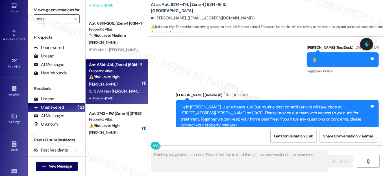
scroll to position [17039, 0]
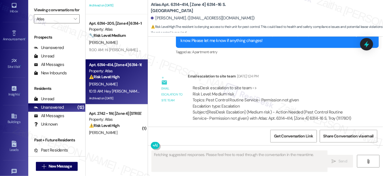
scroll to position [16971, 0]
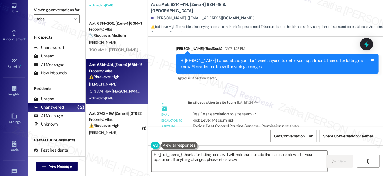
type textarea "Hi {{first_name}}, thanks for letting us know! I will make sure to note that no…"
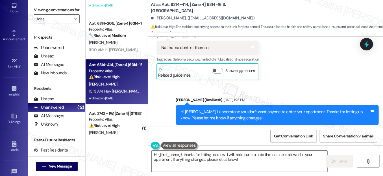
scroll to position [17023, 0]
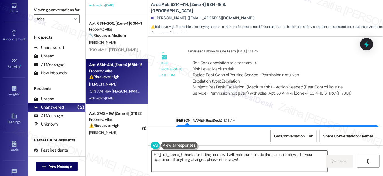
click at [241, 160] on textarea "Hi {{first_name}}, thanks for letting us know! I will make sure to note that no…" at bounding box center [240, 161] width 176 height 21
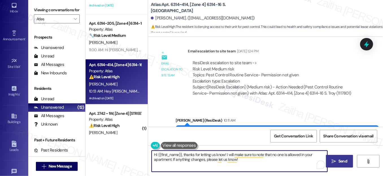
click at [331, 160] on span " Send" at bounding box center [339, 162] width 18 height 6
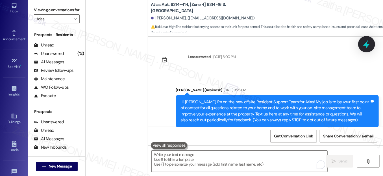
scroll to position [16969, 0]
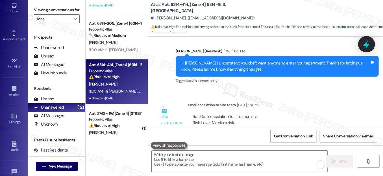
click at [361, 46] on icon at bounding box center [366, 45] width 10 height 10
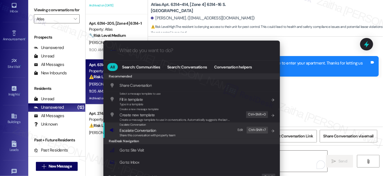
click at [132, 129] on span "Escalate Conversation" at bounding box center [138, 130] width 36 height 5
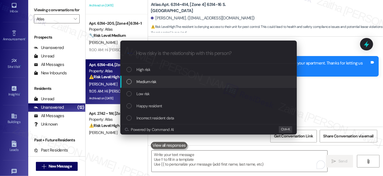
click at [153, 82] on span "Medium risk" at bounding box center [147, 82] width 20 height 6
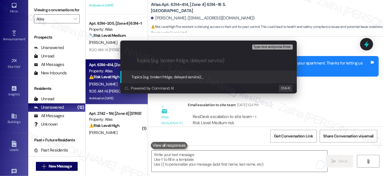
paste input "Pest Control Routine Service- Permission"
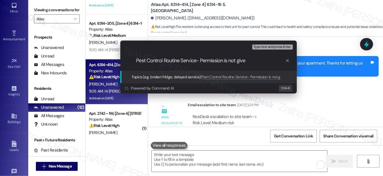
type input "Pest Control Routine Service- Permission is not given"
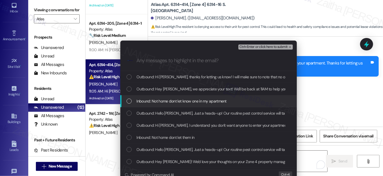
click at [131, 101] on div "Inbound: Not home dont let know one in my apartment" at bounding box center [208, 101] width 165 height 6
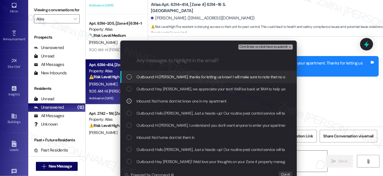
click at [265, 46] on span "Ctrl+Enter or click here to submit" at bounding box center [263, 47] width 48 height 4
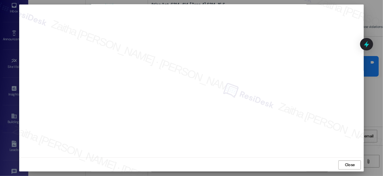
scroll to position [6, 0]
click at [345, 162] on span "Close" at bounding box center [350, 165] width 10 height 6
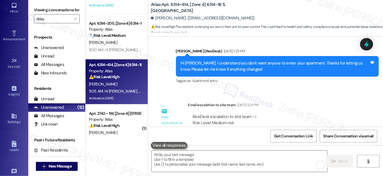
click at [360, 44] on div at bounding box center [366, 44] width 13 height 12
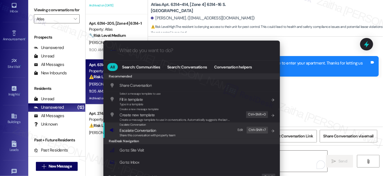
click at [134, 132] on span "Escalate Conversation" at bounding box center [138, 130] width 36 height 5
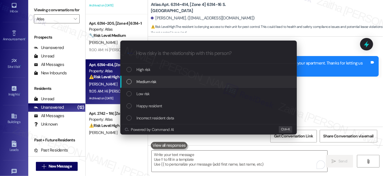
click at [146, 81] on span "Medium risk" at bounding box center [147, 82] width 20 height 6
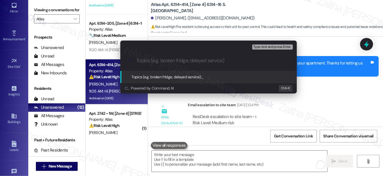
paste input "Pest Control Routine Service- Permission"
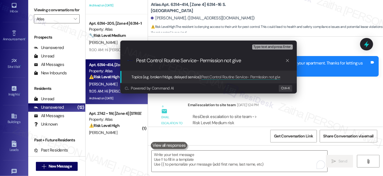
type input "Pest Control Routine Service- Permission not given"
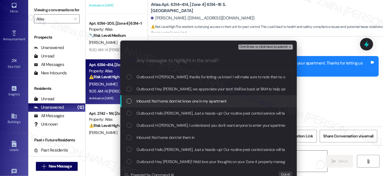
click at [128, 103] on div "List of options" at bounding box center [128, 101] width 5 height 5
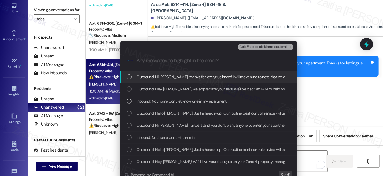
click at [262, 48] on span "Ctrl+Enter or click here to submit" at bounding box center [263, 47] width 48 height 4
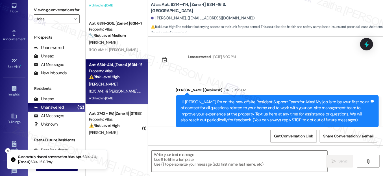
scroll to position [359, 0]
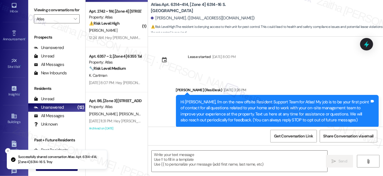
type textarea "Fetching suggested responses. Please feel free to read through the conversation…"
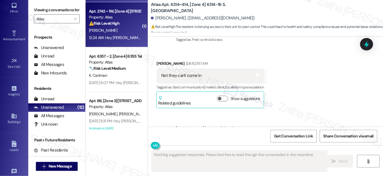
scroll to position [17039, 0]
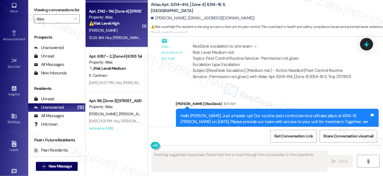
click at [131, 25] on div "⚠️ Risk Level: High The resident is reporting a financial concern (difficulty p…" at bounding box center [115, 24] width 52 height 6
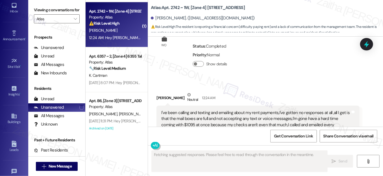
scroll to position [2254, 0]
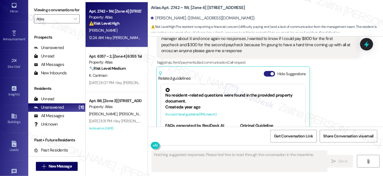
click at [264, 71] on button "Hide Suggestions" at bounding box center [269, 74] width 11 height 6
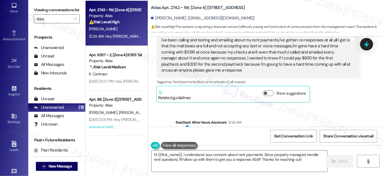
scroll to position [2238, 0]
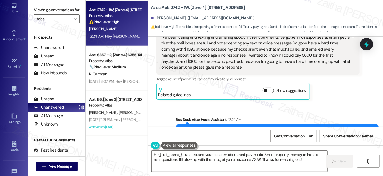
click at [269, 88] on button "Show suggestions" at bounding box center [267, 91] width 11 height 6
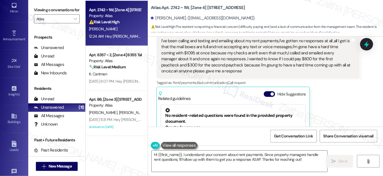
scroll to position [2231, 0]
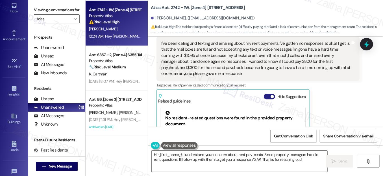
click at [264, 94] on button "Hide Suggestions" at bounding box center [269, 97] width 11 height 6
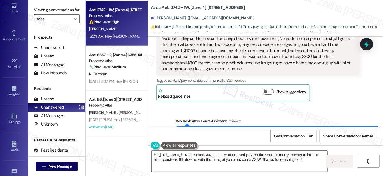
scroll to position [2238, 0]
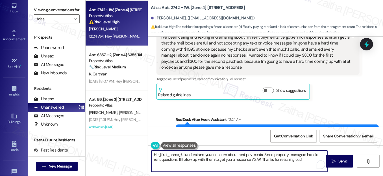
click at [182, 154] on textarea "Hi {{first_name}}, I understand your concern about rent payments. Since propert…" at bounding box center [240, 161] width 176 height 21
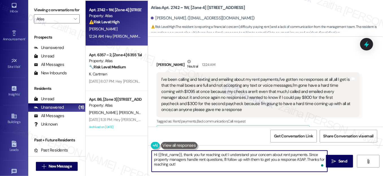
scroll to position [2186, 0]
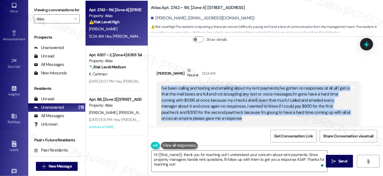
drag, startPoint x: 156, startPoint y: 56, endPoint x: 202, endPoint y: 86, distance: 55.6
click at [202, 86] on div "I've been calling and texting and emailing about my rent payments,I've gotten n…" at bounding box center [257, 103] width 203 height 45
copy div "I've been calling and texting and emailing about my rent payments,I've gotten n…"
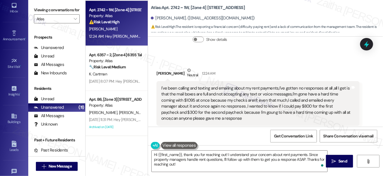
click at [344, 126] on div "Tagged as: Rent/payments , Click to highlight conversations about Rent/payments…" at bounding box center [257, 130] width 203 height 8
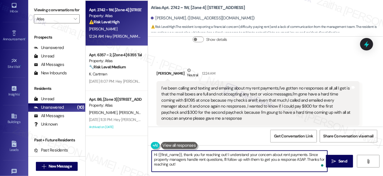
drag, startPoint x: 227, startPoint y: 154, endPoint x: 234, endPoint y: 167, distance: 14.0
click at [233, 167] on textarea "Hi {{first_name}}, thank you for reaching out! I understand your concern about …" at bounding box center [240, 161] width 176 height 21
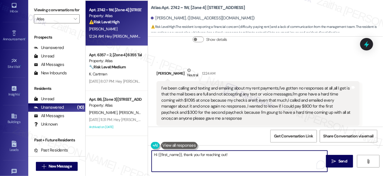
paste textarea "I understand how challenging it can be to manage a lump-sum payment, and I’m so…"
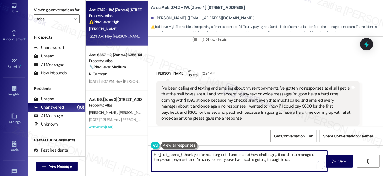
click at [227, 153] on textarea "Hi {{first_name}}, thank you for reaching out! I understand how challenging it …" at bounding box center [240, 161] width 176 height 21
click at [289, 158] on textarea "Hi {{first_name}}, thank you for reaching out! I understand how challenging it …" at bounding box center [240, 161] width 176 height 21
paste textarea "I’ll check with the team about the $800 + $300 split for this month’s rent and …"
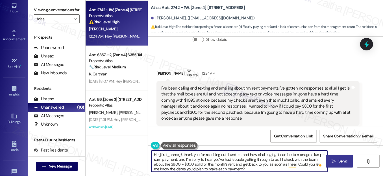
type textarea "Hi {{first_name}}, thank you for reaching out! I understand how challenging it …"
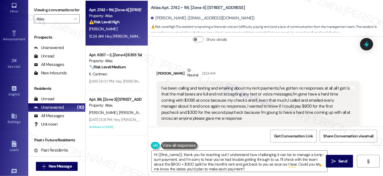
drag, startPoint x: 339, startPoint y: 159, endPoint x: 332, endPoint y: 154, distance: 8.9
click at [339, 159] on span "Send" at bounding box center [342, 162] width 9 height 6
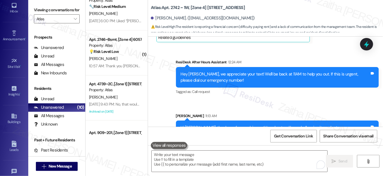
scroll to position [0, 0]
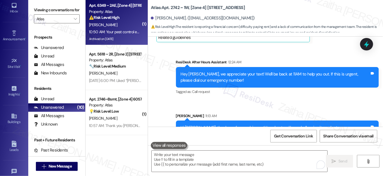
click at [123, 28] on div "[PERSON_NAME]" at bounding box center [114, 24] width 53 height 7
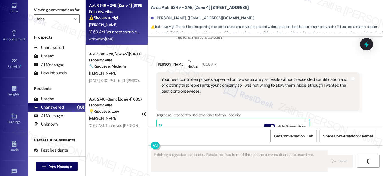
scroll to position [6280, 0]
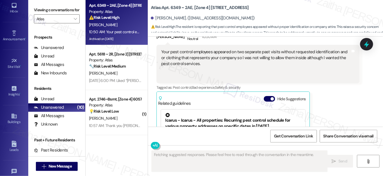
click at [262, 93] on div "Related guidelines Hide Suggestions" at bounding box center [233, 99] width 150 height 13
click at [265, 96] on button "Hide Suggestions" at bounding box center [269, 99] width 11 height 6
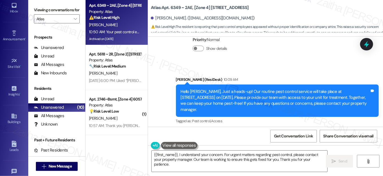
scroll to position [6210, 0]
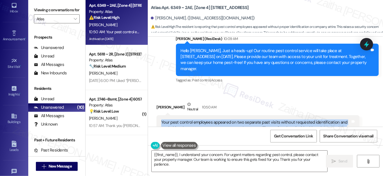
drag, startPoint x: 158, startPoint y: 67, endPoint x: 197, endPoint y: 79, distance: 40.6
click at [197, 115] on div "Your pest control employees appeared on two separate past visits without reques…" at bounding box center [257, 134] width 203 height 39
copy div "Your pest control employees appeared on two separate past visits without reques…"
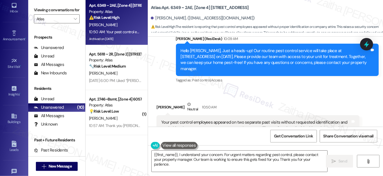
click at [239, 120] on div "Your pest control employees appeared on two separate past visits without reques…" at bounding box center [255, 135] width 189 height 30
click at [269, 167] on button "Show suggestions" at bounding box center [267, 170] width 11 height 6
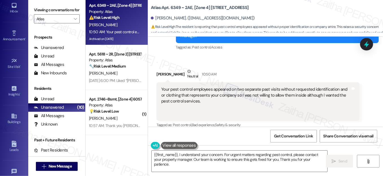
scroll to position [6261, 0]
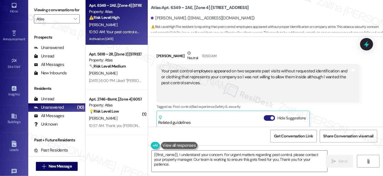
click at [265, 115] on button "Hide Suggestions" at bounding box center [269, 118] width 11 height 6
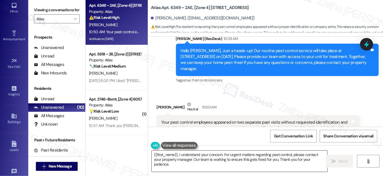
click at [152, 154] on textarea "{{first_name}}, I understand your concern. For urgent matters regarding pest co…" at bounding box center [240, 161] width 176 height 21
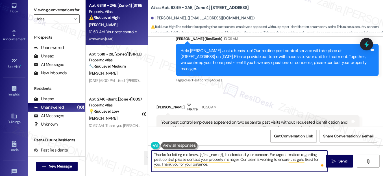
drag, startPoint x: 221, startPoint y: 155, endPoint x: 225, endPoint y: 168, distance: 14.0
click at [225, 168] on textarea "Thanks for letting me know, {{first_name}}, I understand your concern. For urge…" at bounding box center [240, 161] width 176 height 21
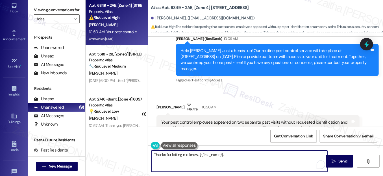
paste textarea "I’ll pass this concern to the pest control team so they’re aware. I’ll also che…"
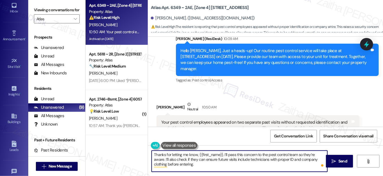
scroll to position [0, 0]
paste textarea "Your safety is our priority, and I appreciate you bringing this to my attention."
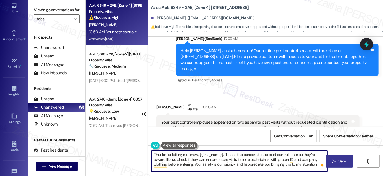
type textarea "Thanks for letting me know, {{first_name}}. I’ll pass this concern to the pest …"
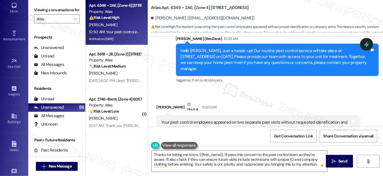
drag, startPoint x: 333, startPoint y: 160, endPoint x: 329, endPoint y: 154, distance: 7.4
click at [333, 160] on icon "" at bounding box center [334, 161] width 4 height 5
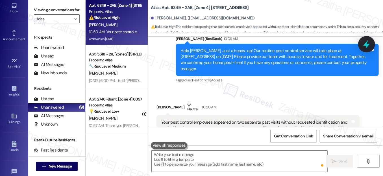
scroll to position [6210, 0]
click at [368, 43] on icon at bounding box center [366, 45] width 10 height 10
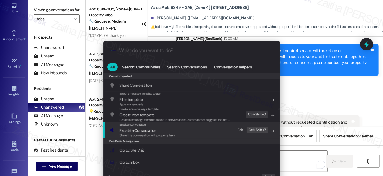
click at [130, 131] on span "Escalate Conversation" at bounding box center [138, 130] width 36 height 5
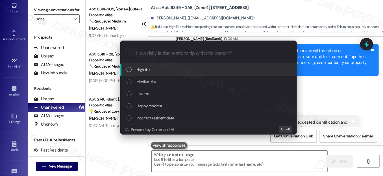
click at [153, 69] on div "High risk" at bounding box center [208, 70] width 165 height 6
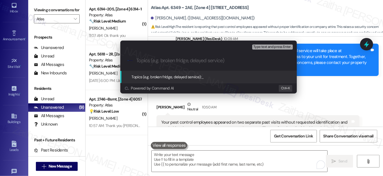
paste input "Pest Control Identification Concern"
type input "Pest Control Identification Concern"
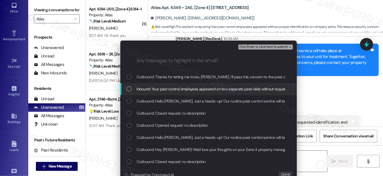
click at [129, 89] on div "List of options" at bounding box center [128, 89] width 5 height 5
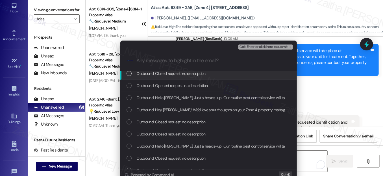
scroll to position [51, 0]
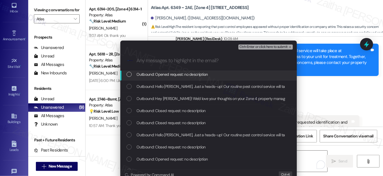
click at [259, 45] on span "Ctrl+Enter or click here to submit" at bounding box center [263, 47] width 48 height 4
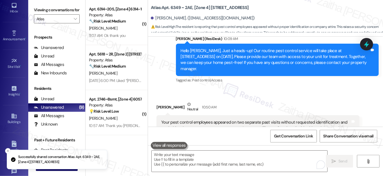
scroll to position [0, 0]
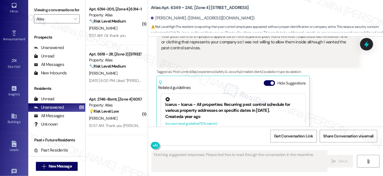
type textarea "Fetching suggested responses. Please feel free to read through the conversation…"
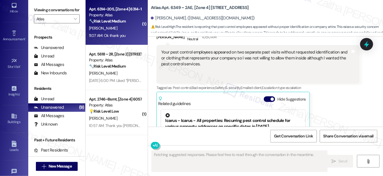
click at [126, 25] on div "Apt. 6314~205, [Zone 4] 6314-16 S. Troy Property: Atlas 🔧 Risk Level: Medium Th…" at bounding box center [114, 15] width 53 height 19
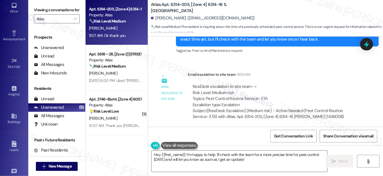
scroll to position [487, 0]
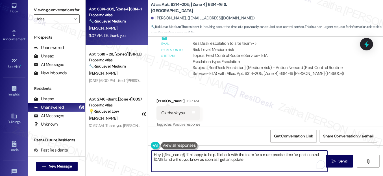
drag, startPoint x: 185, startPoint y: 155, endPoint x: 154, endPoint y: 153, distance: 30.8
click at [154, 153] on textarea "Hey {{first_name}}! I'm happy to help. I'll check with the team for a more prec…" at bounding box center [240, 161] width 176 height 21
drag, startPoint x: 182, startPoint y: 154, endPoint x: 216, endPoint y: 161, distance: 34.4
click at [215, 161] on textarea "I'm happy to help. I'll check with the team for a more precise time for pest co…" at bounding box center [240, 161] width 176 height 21
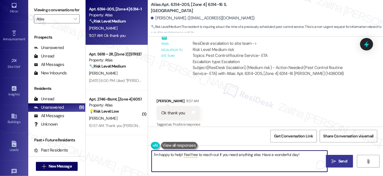
type textarea "I'm happy to help! Feel free to reach out if you need anything else. Have a won…"
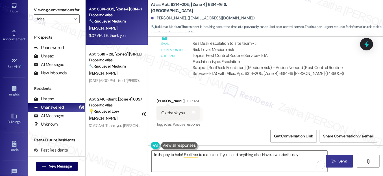
click at [338, 160] on span "Send" at bounding box center [342, 162] width 9 height 6
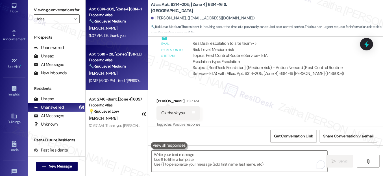
scroll to position [487, 0]
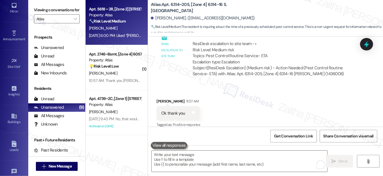
click at [126, 29] on div "[PERSON_NAME]" at bounding box center [114, 28] width 53 height 7
type textarea "Fetching suggested responses. Please feel free to read through the conversation…"
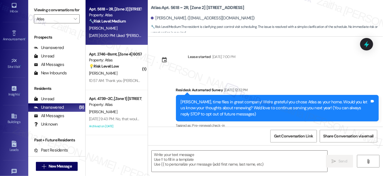
scroll to position [2539, 0]
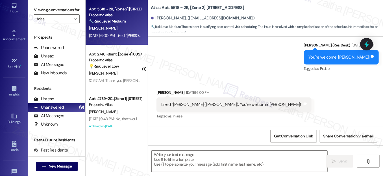
type textarea "Fetching suggested responses. Please feel free to read through the conversation…"
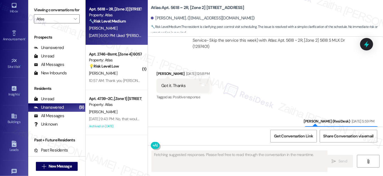
scroll to position [2462, 0]
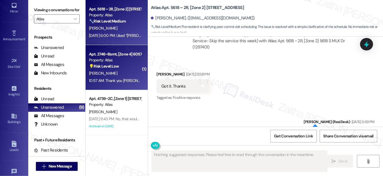
click at [129, 66] on div "💡 Risk Level: Low The resident is asking about pest control and the rent for a …" at bounding box center [115, 66] width 52 height 6
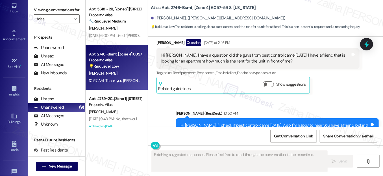
scroll to position [11600, 0]
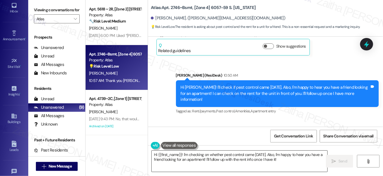
click at [154, 155] on textarea "Hi {{first_name}}! I'm checking on whether pest control came on Saturday. Also,…" at bounding box center [240, 161] width 176 height 21
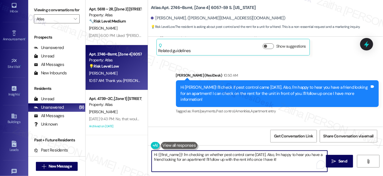
click at [154, 155] on textarea "Hi {{first_name}}! I'm checking on whether pest control came on Saturday. Also,…" at bounding box center [240, 161] width 176 height 21
drag, startPoint x: 206, startPoint y: 153, endPoint x: 310, endPoint y: 166, distance: 104.6
click at [310, 166] on textarea "You're welcome, {{first_name}}! I'm checking on whether pest control came on Sa…" at bounding box center [240, 161] width 176 height 21
type textarea "You're welcome, {{first_name}}!"
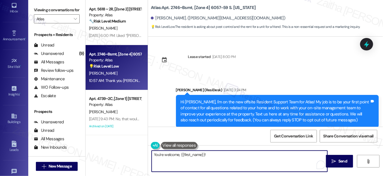
scroll to position [11600, 0]
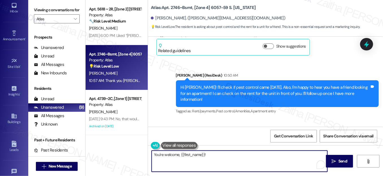
drag, startPoint x: 165, startPoint y: 156, endPoint x: 160, endPoint y: 153, distance: 5.2
click at [164, 155] on textarea "You're welcome, {{first_name}}!" at bounding box center [240, 161] width 176 height 21
click at [164, 156] on textarea "You're welcome, {{first_name}}!" at bounding box center [240, 161] width 176 height 21
type textarea "You're very welcome, {{first_name}}!"
drag, startPoint x: 343, startPoint y: 161, endPoint x: 298, endPoint y: 144, distance: 47.7
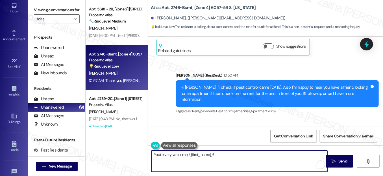
click at [342, 161] on span "Send" at bounding box center [342, 162] width 9 height 6
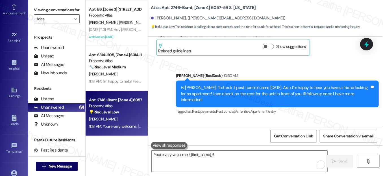
scroll to position [91, 0]
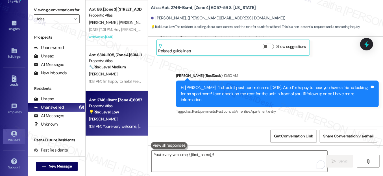
click at [14, 135] on icon at bounding box center [14, 134] width 6 height 6
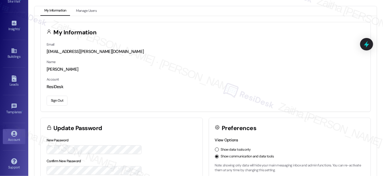
click at [55, 102] on button "Sign Out" at bounding box center [57, 101] width 21 height 10
